Goal: Task Accomplishment & Management: Use online tool/utility

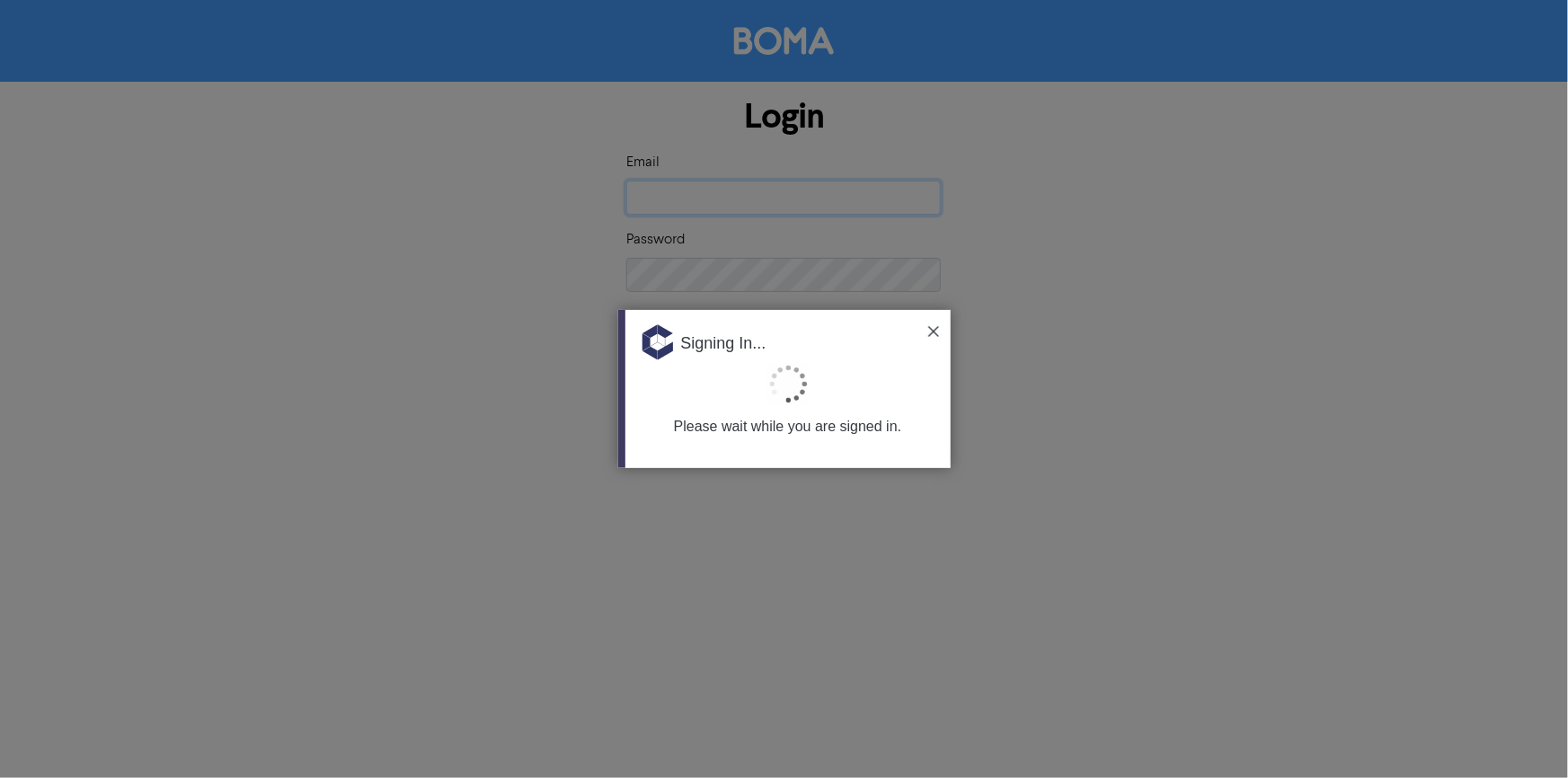
type input "[EMAIL_ADDRESS][DOMAIN_NAME]"
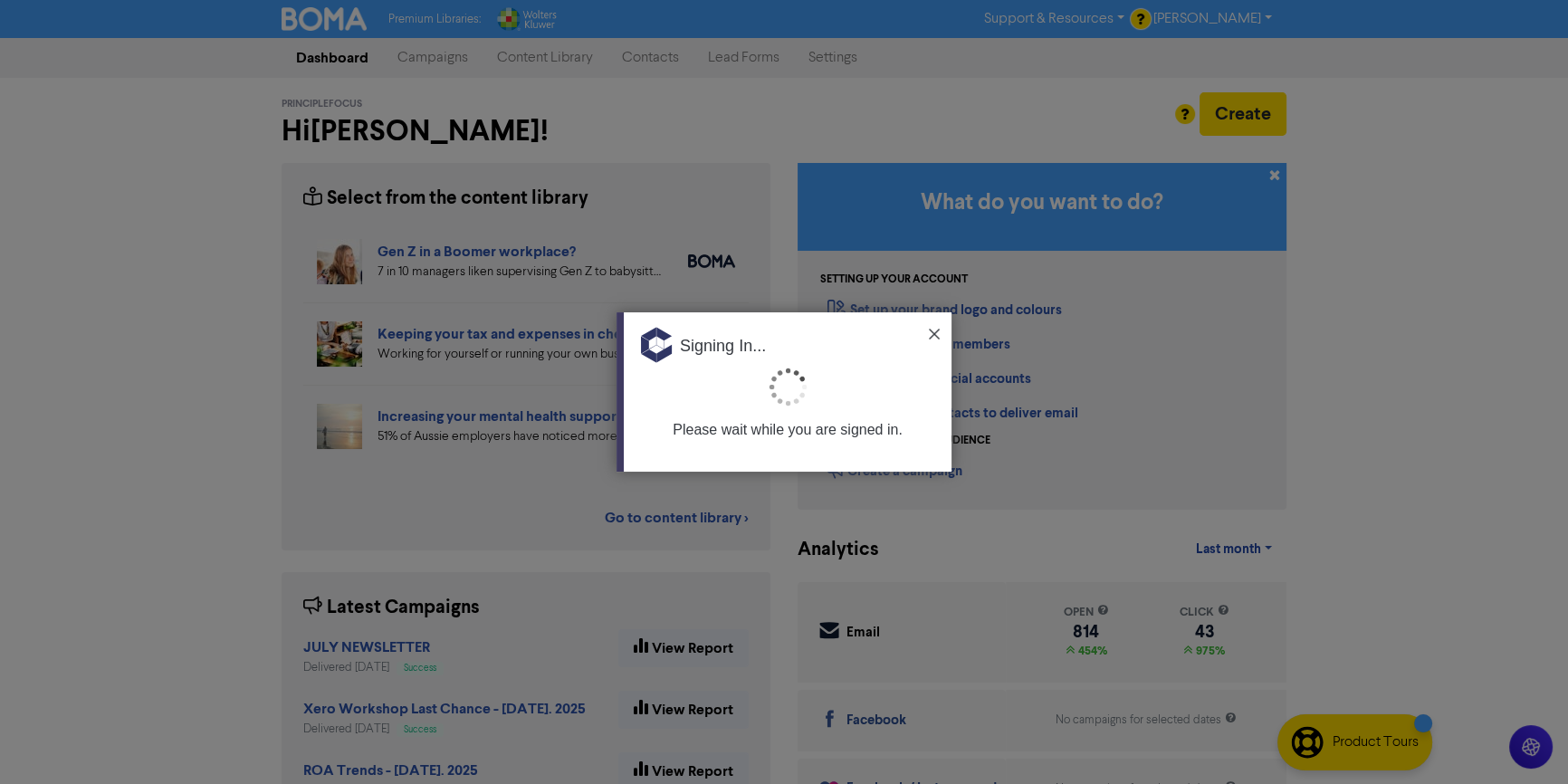
click at [932, 329] on img at bounding box center [934, 333] width 11 height 11
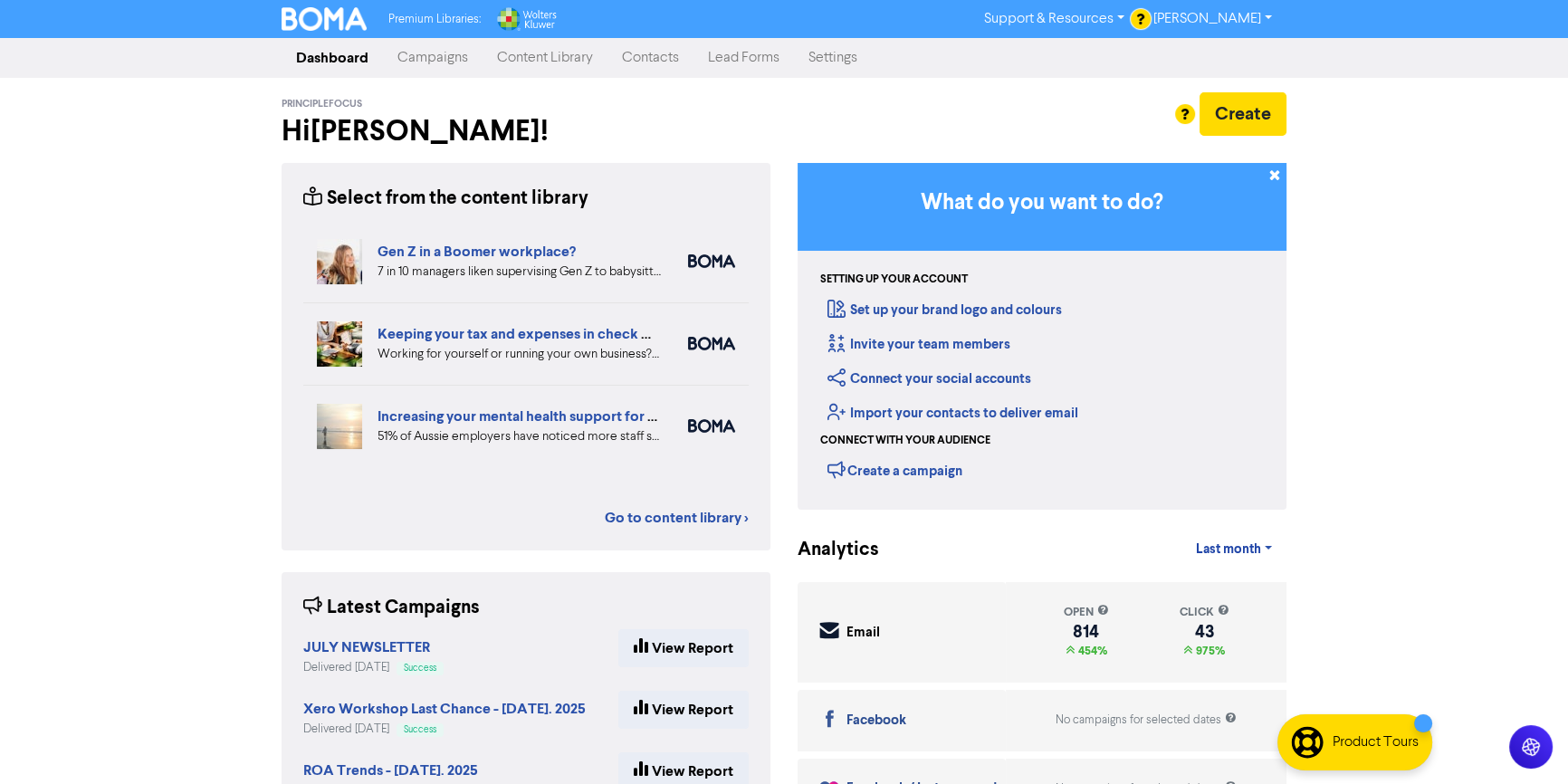
click at [428, 54] on link "Campaigns" at bounding box center [432, 57] width 100 height 36
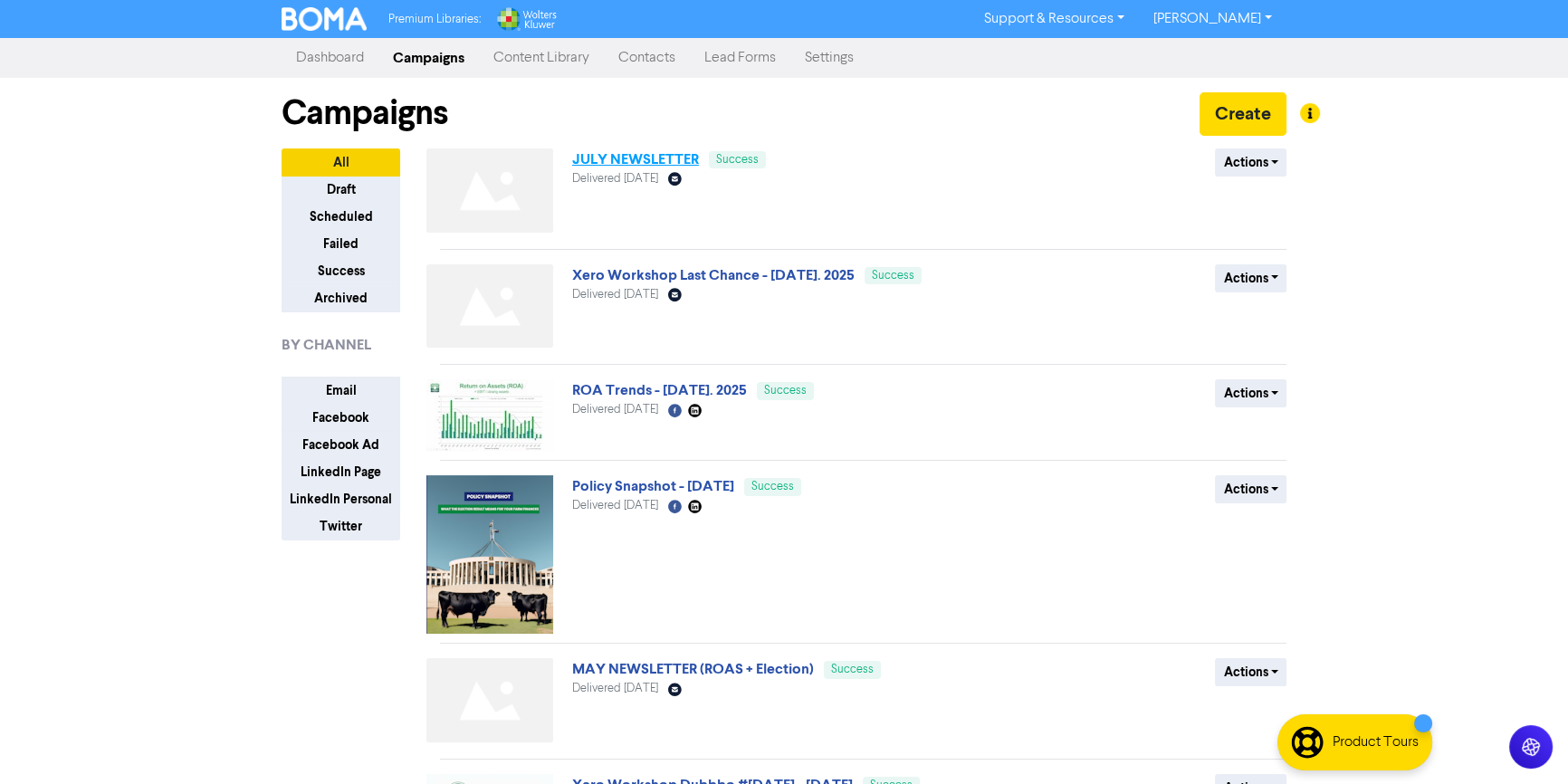
click at [636, 158] on link "JULY NEWSLETTER" at bounding box center [635, 159] width 127 height 18
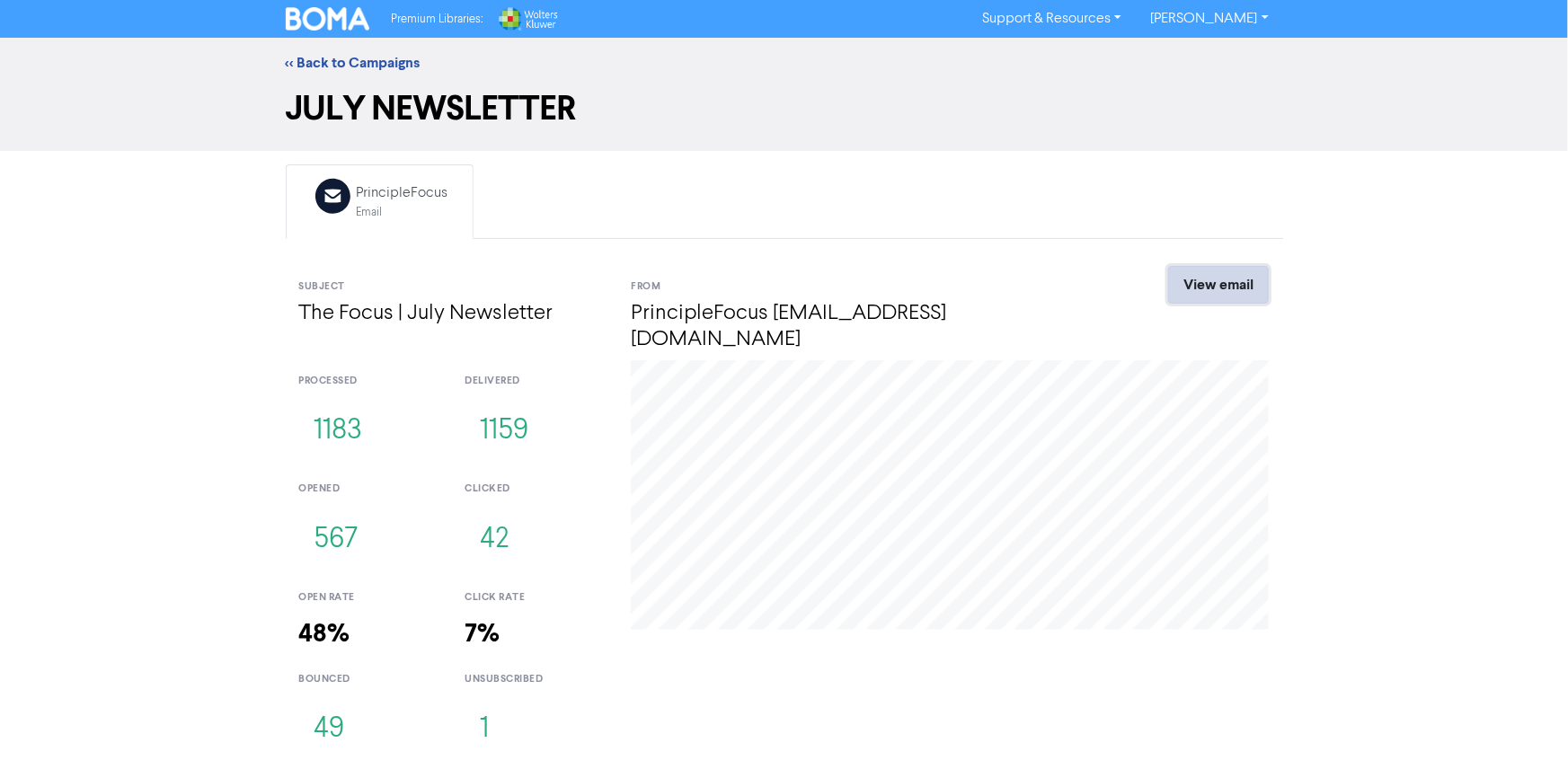
click at [1243, 286] on link "View email" at bounding box center [1218, 284] width 101 height 38
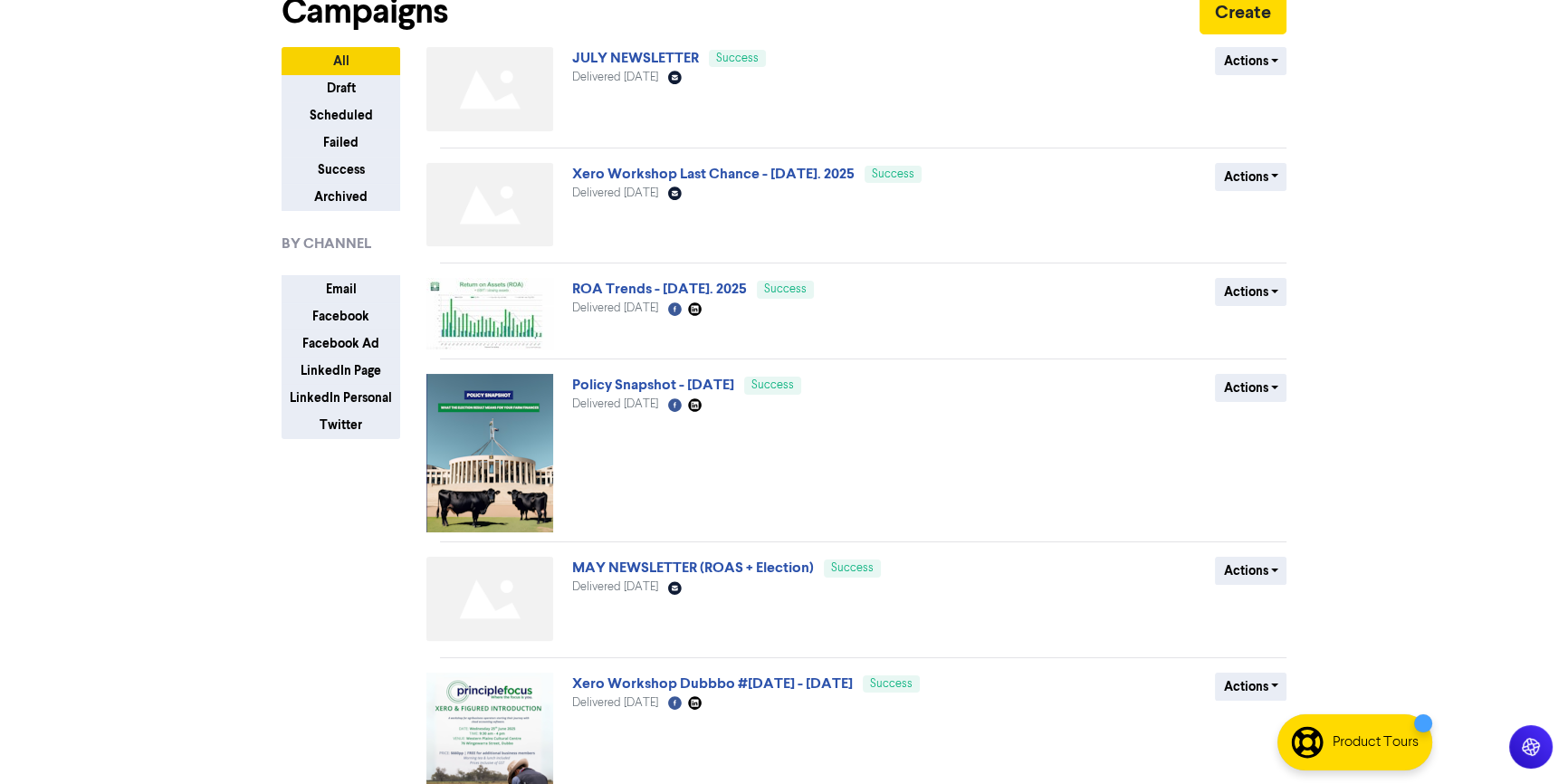
scroll to position [81, 0]
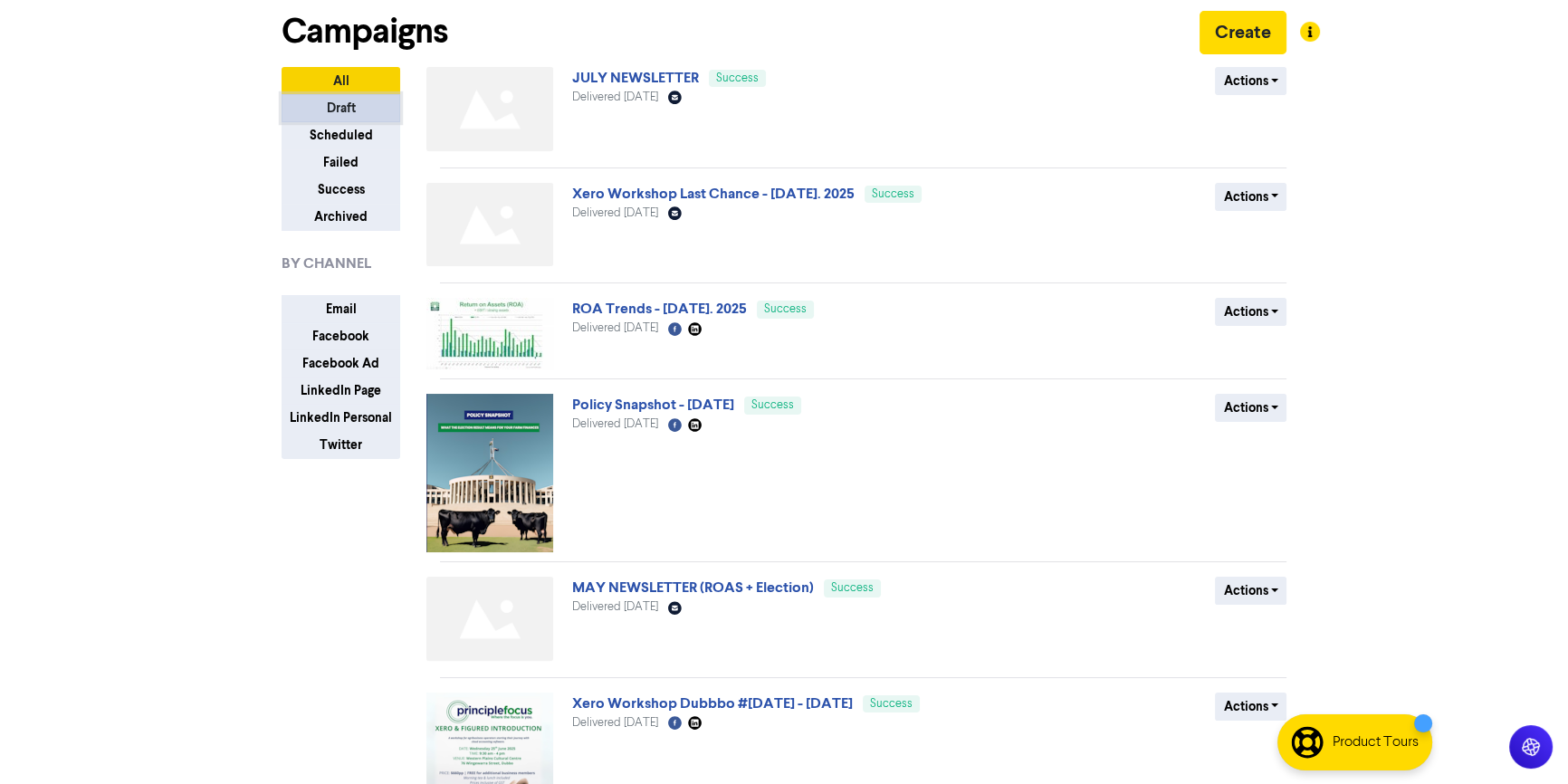
click at [336, 103] on button "Draft" at bounding box center [340, 108] width 118 height 28
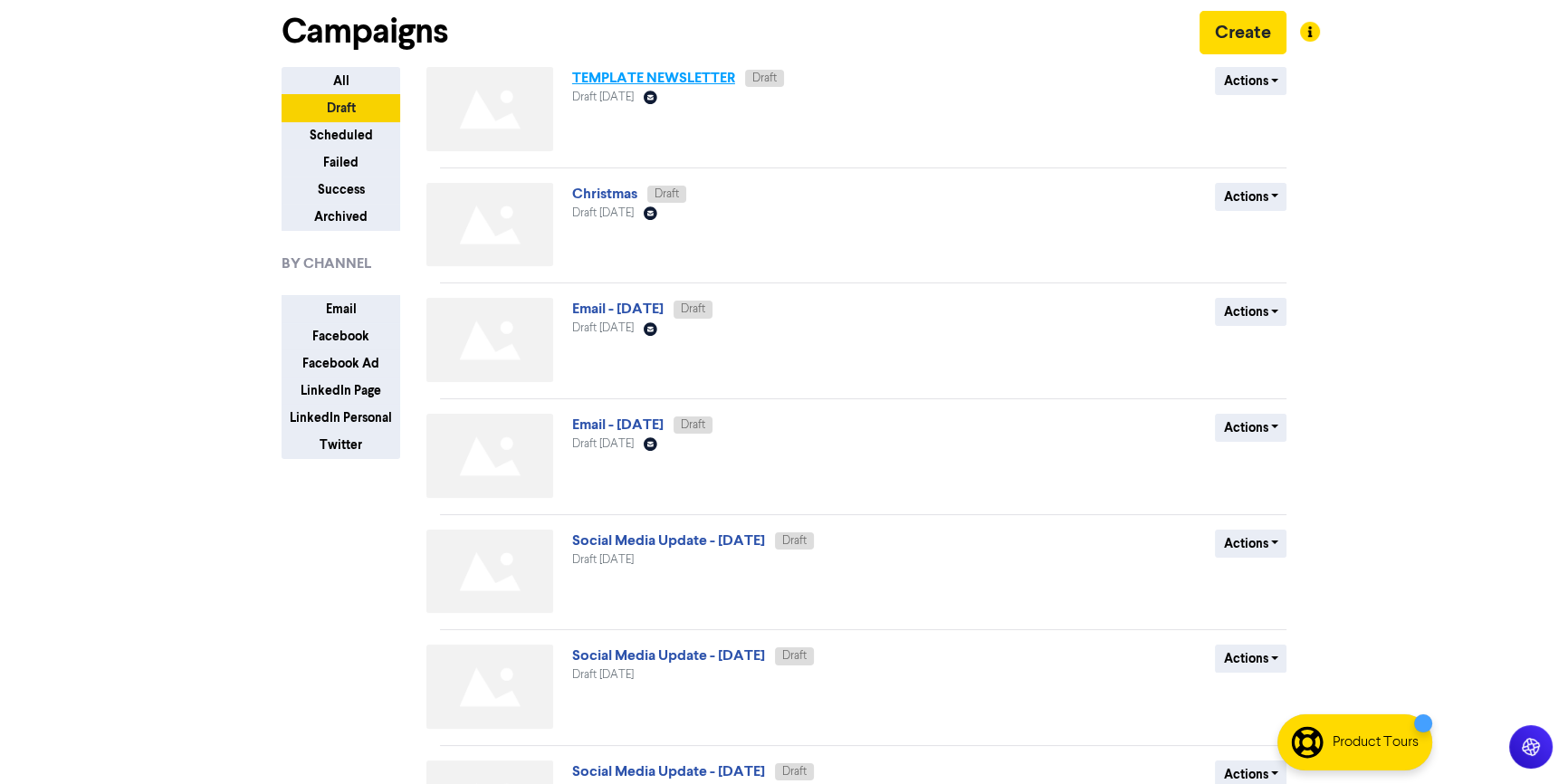
click at [645, 73] on link "TEMPLATE NEWSLETTER" at bounding box center [654, 78] width 163 height 18
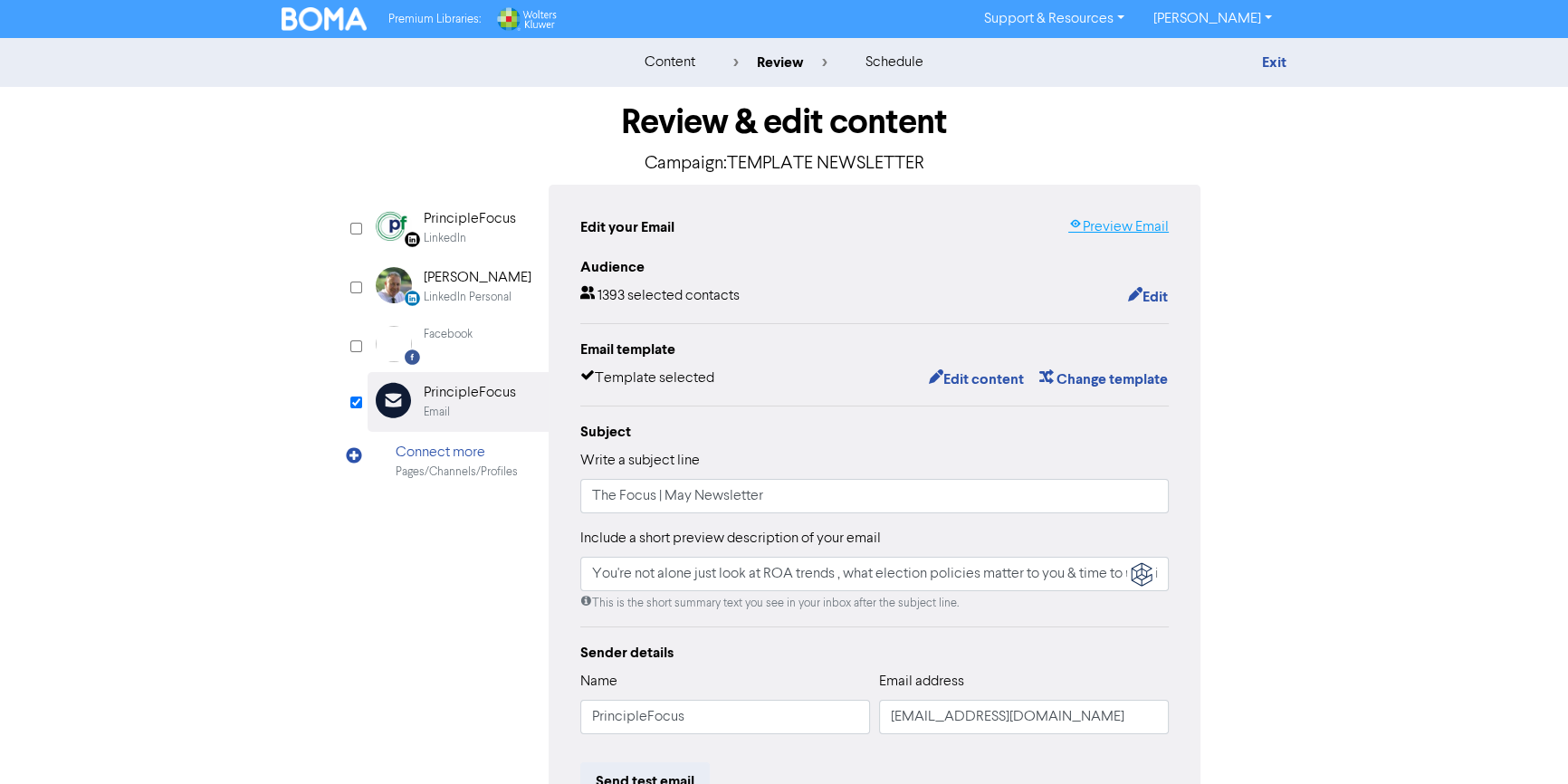
click at [1131, 219] on link "Preview Email" at bounding box center [1119, 227] width 101 height 21
